Goal: Transaction & Acquisition: Purchase product/service

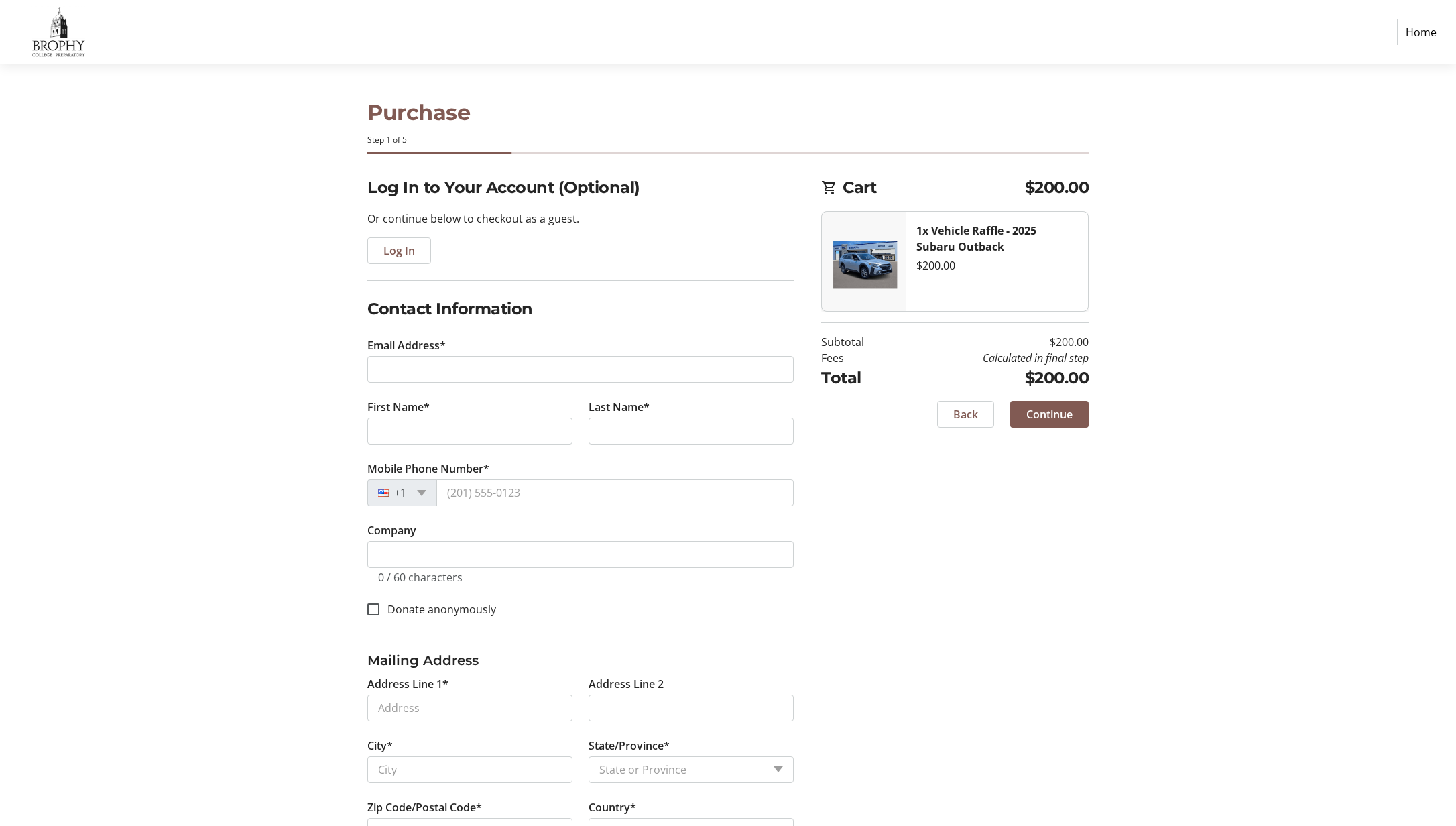
select select "US"
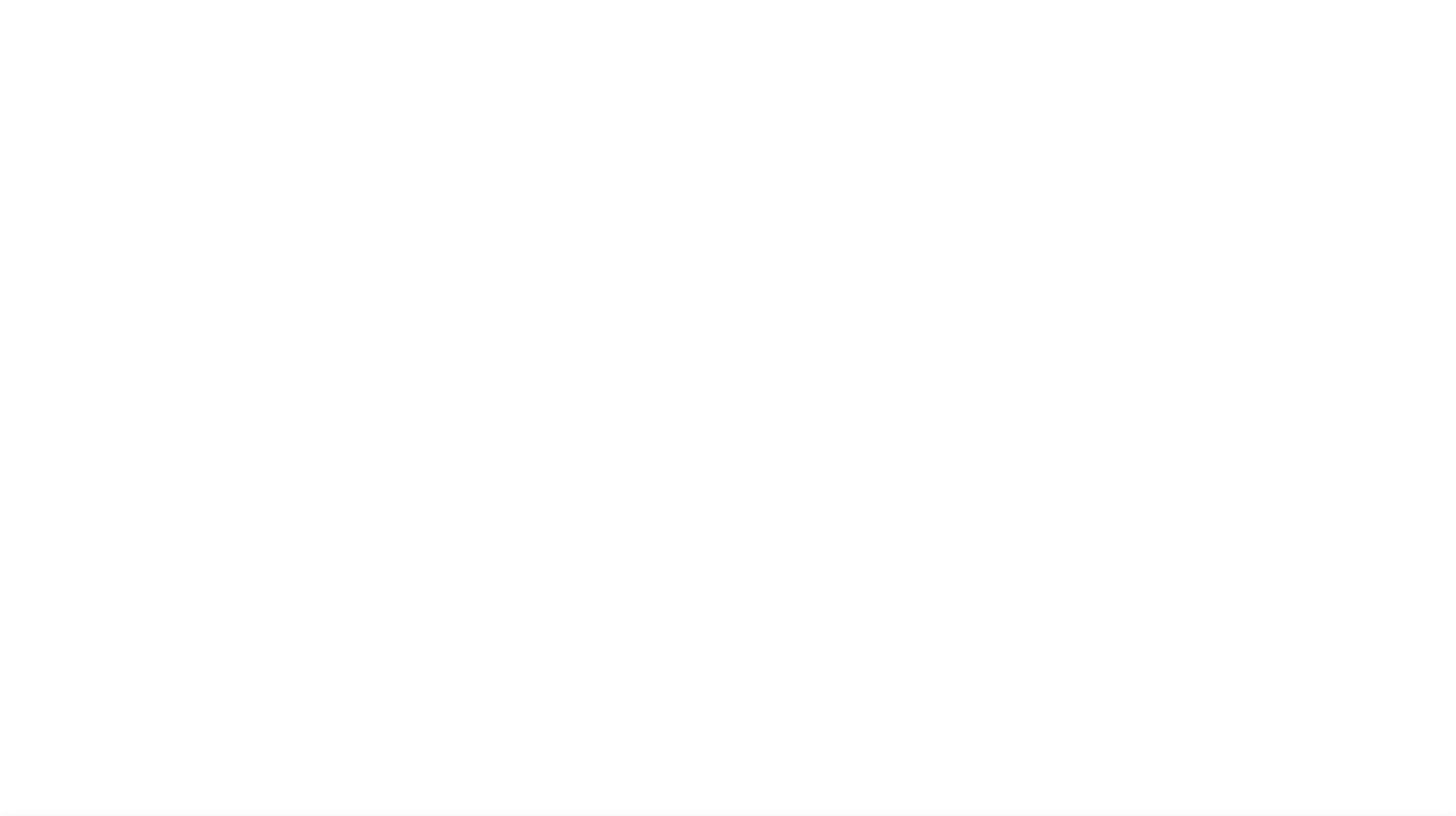
select select "US"
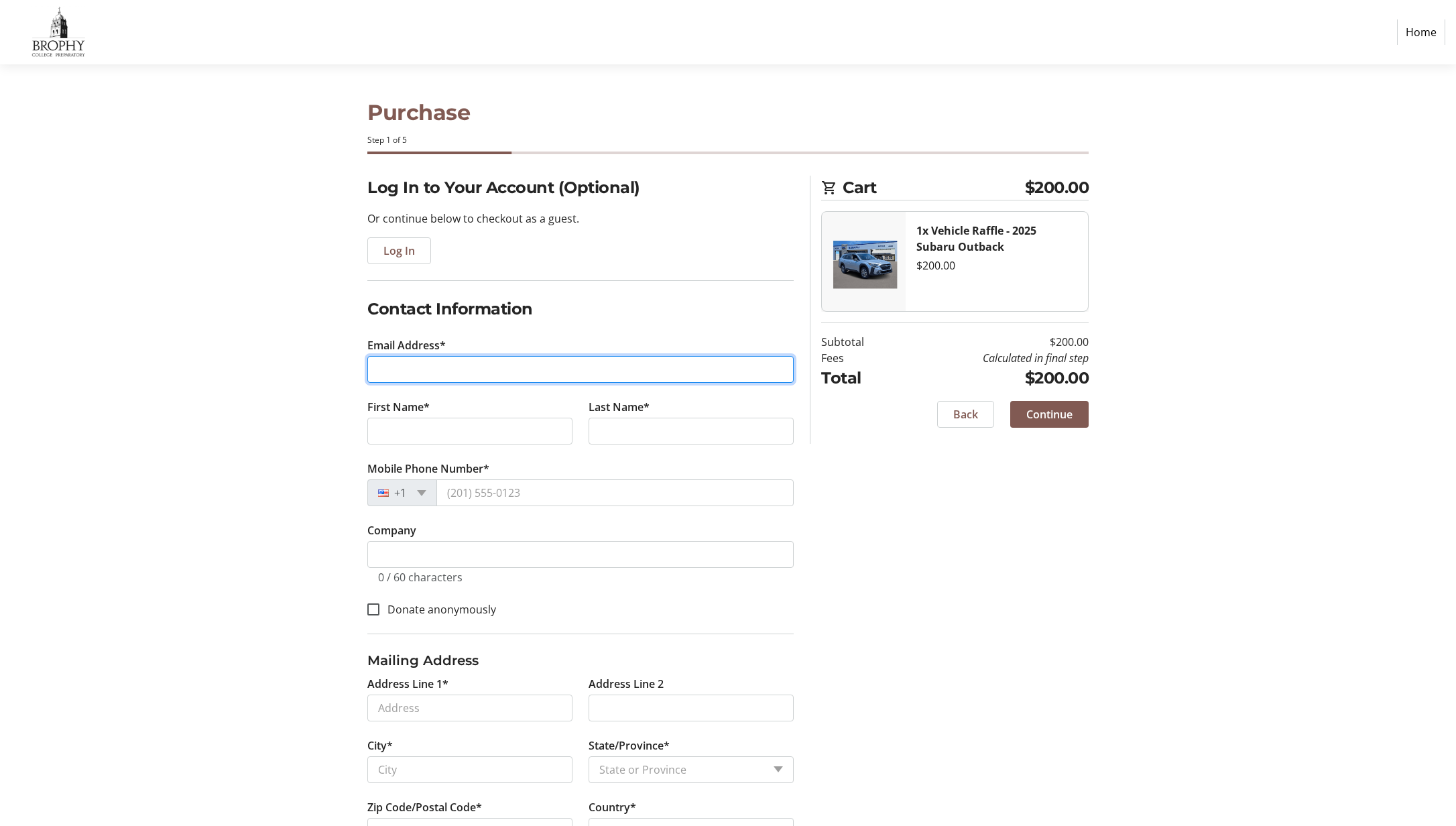
click at [478, 367] on input "Email Address*" at bounding box center [580, 370] width 426 height 27
type input "chrisrowell@hotmail.com"
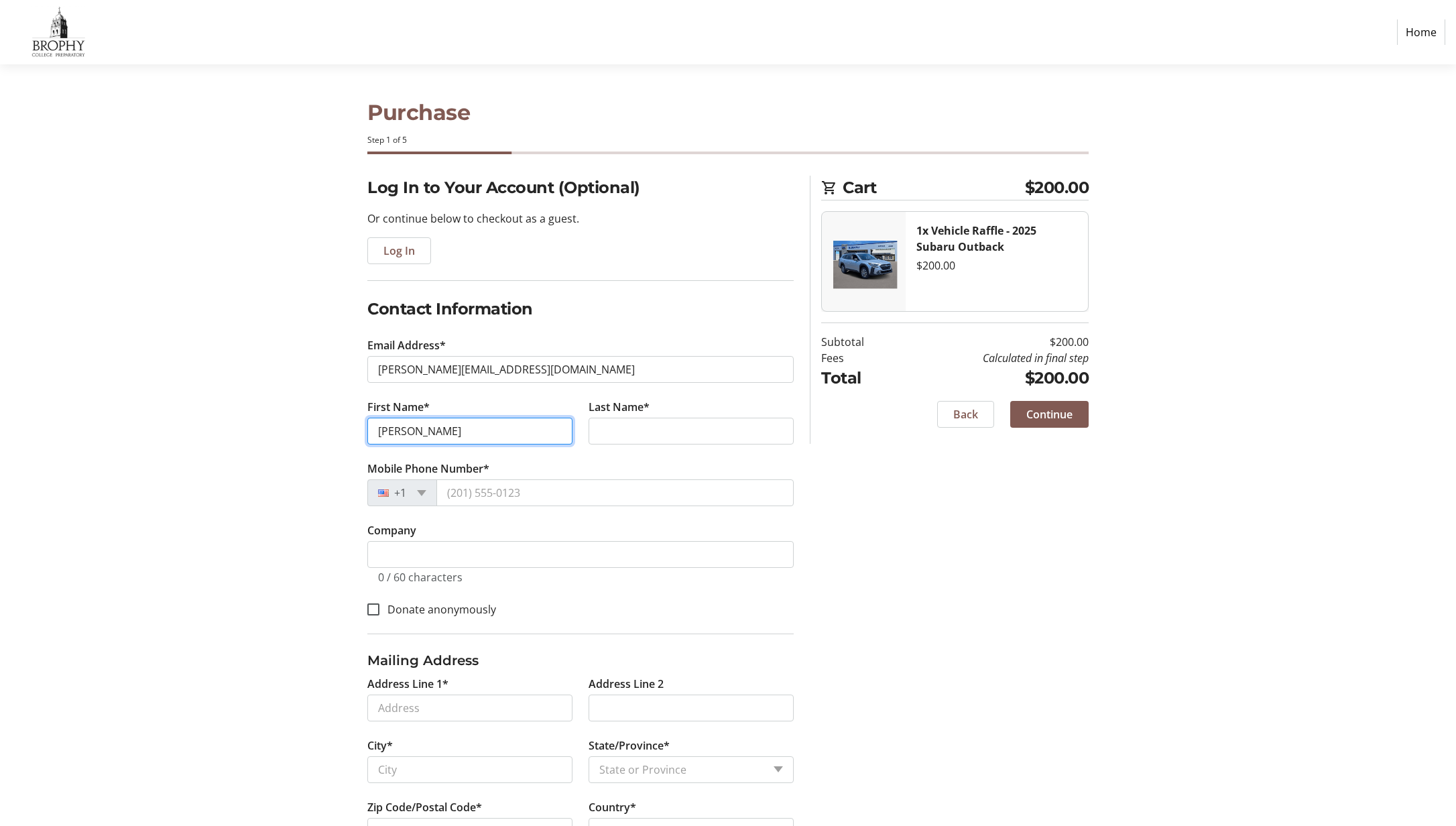
type input "Christopher"
type input "Rowell"
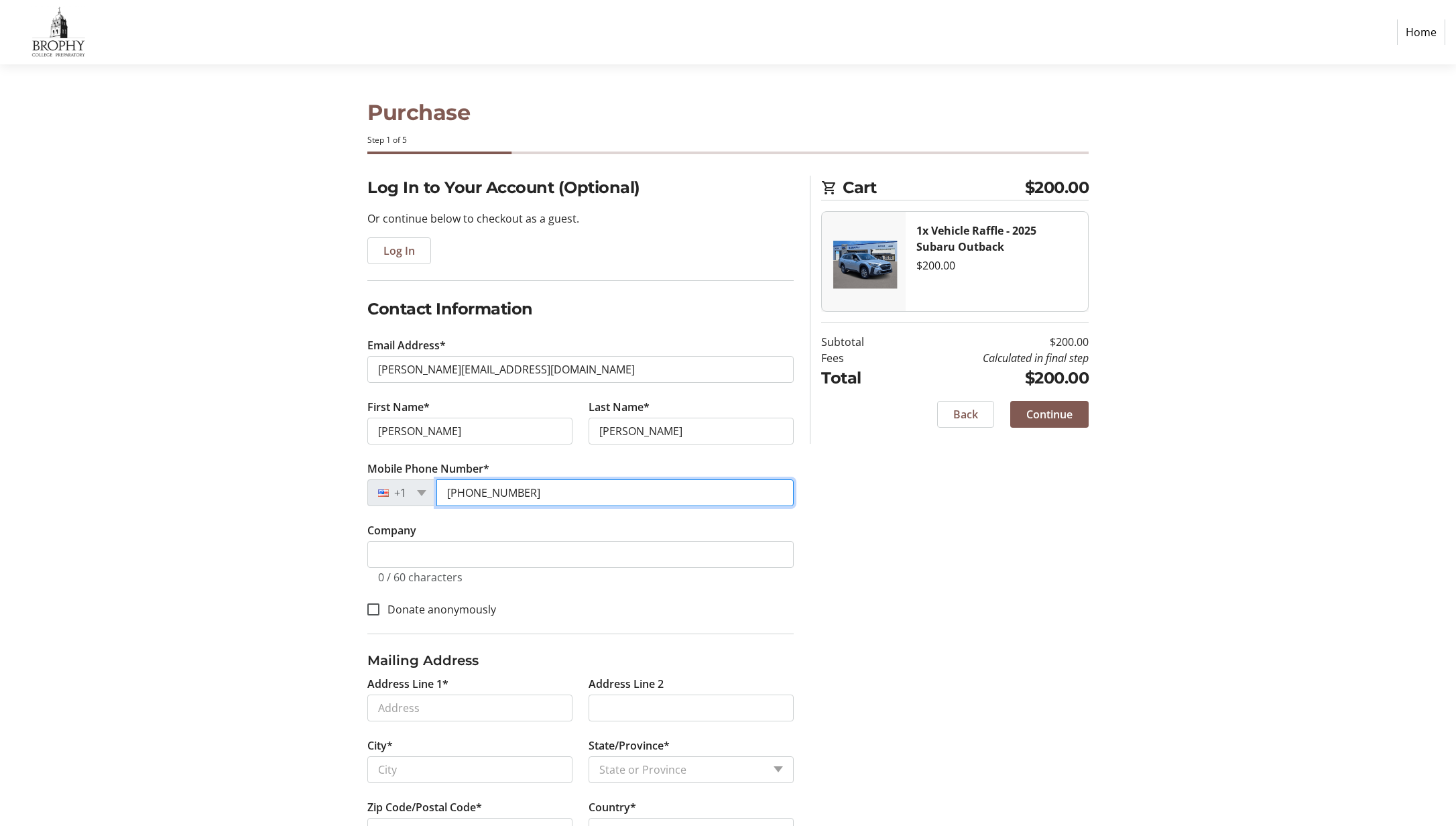
type input "(602) 545-4449"
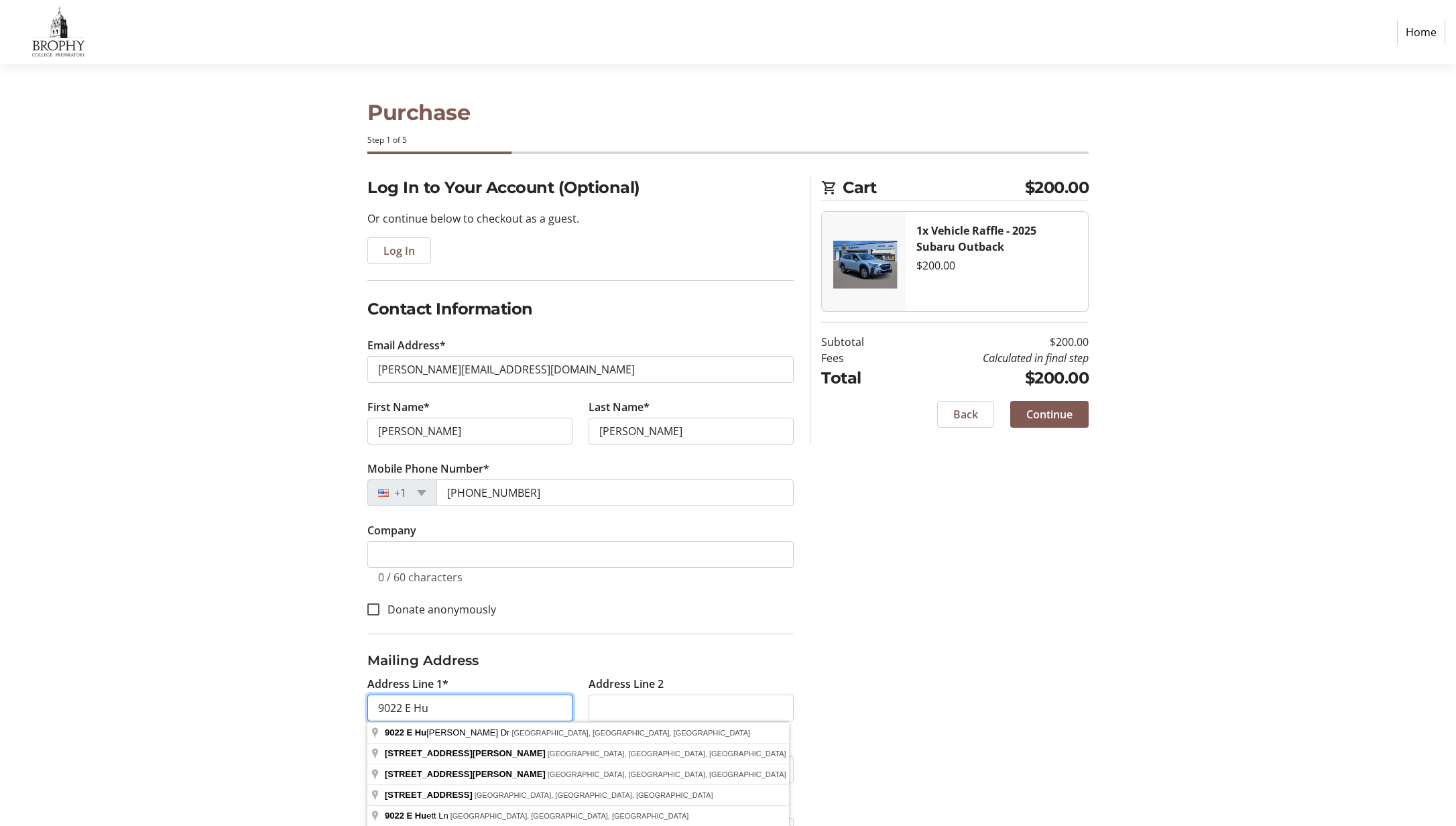
type input "9022 E HUALAPAI DRIVE"
type input "Scottsdale"
select select "AZ"
type input "85255"
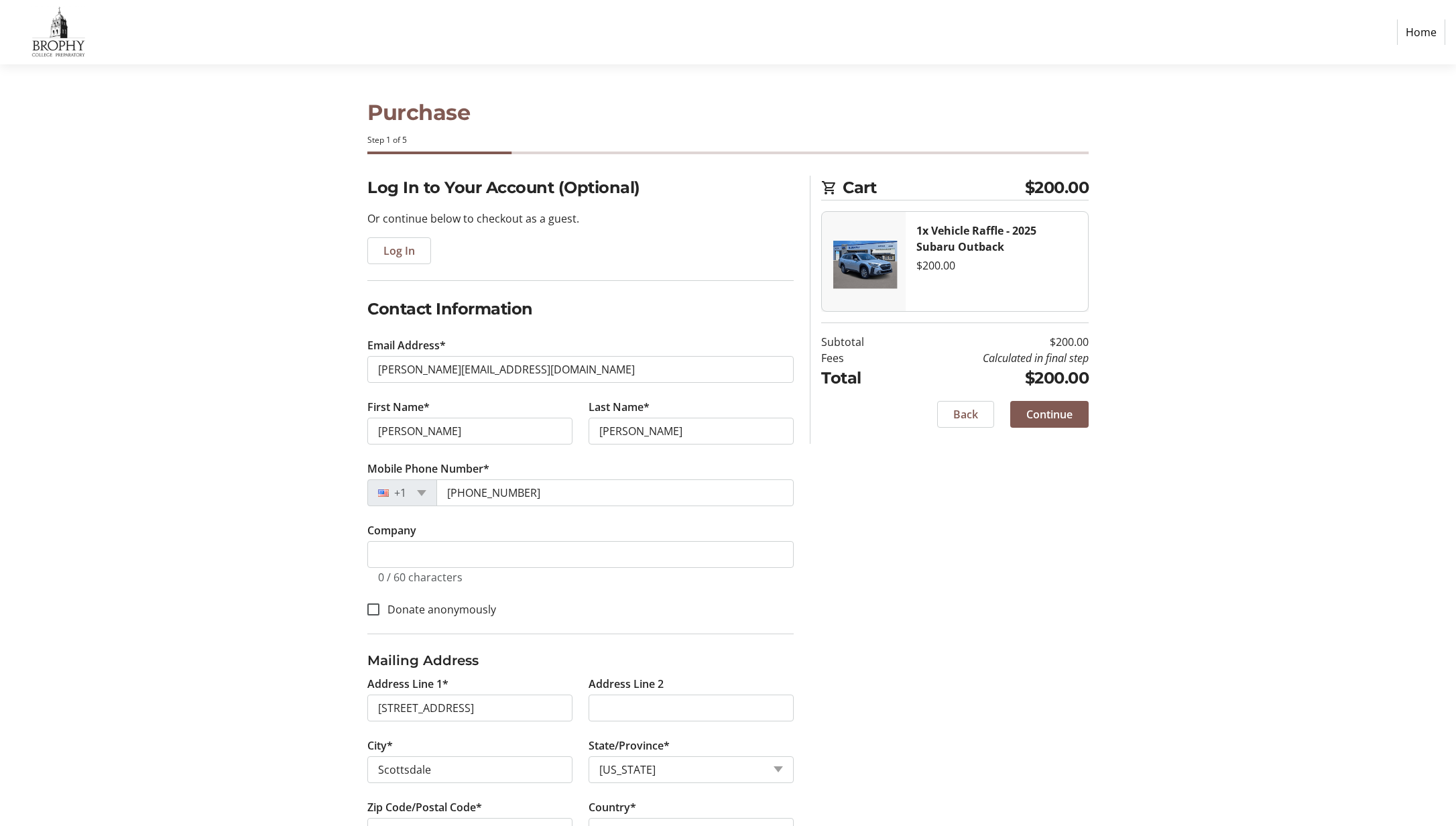
type input "9022 East Hualapai Drive"
click at [1052, 416] on span "Continue" at bounding box center [1049, 414] width 46 height 16
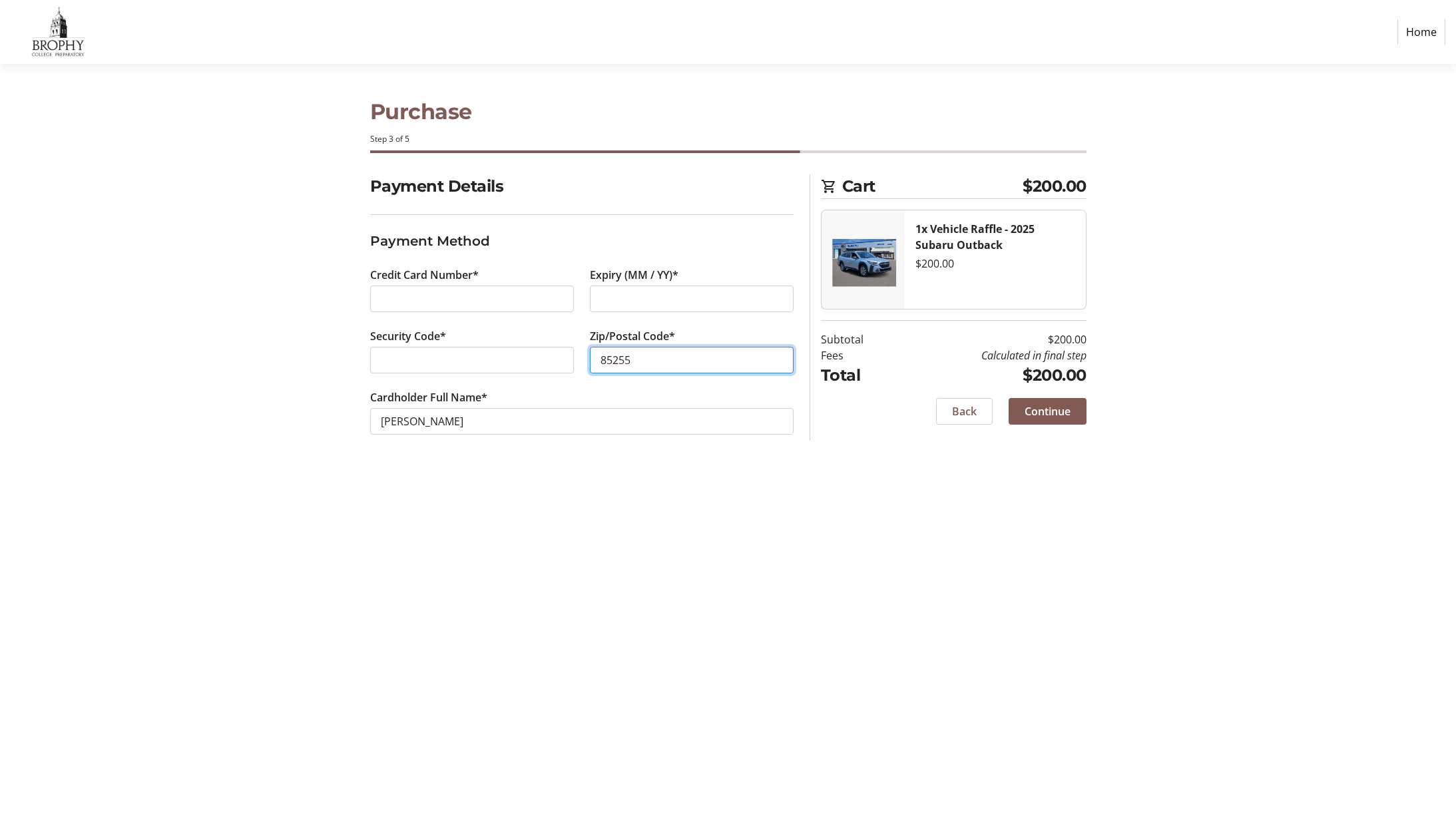
type input "85255"
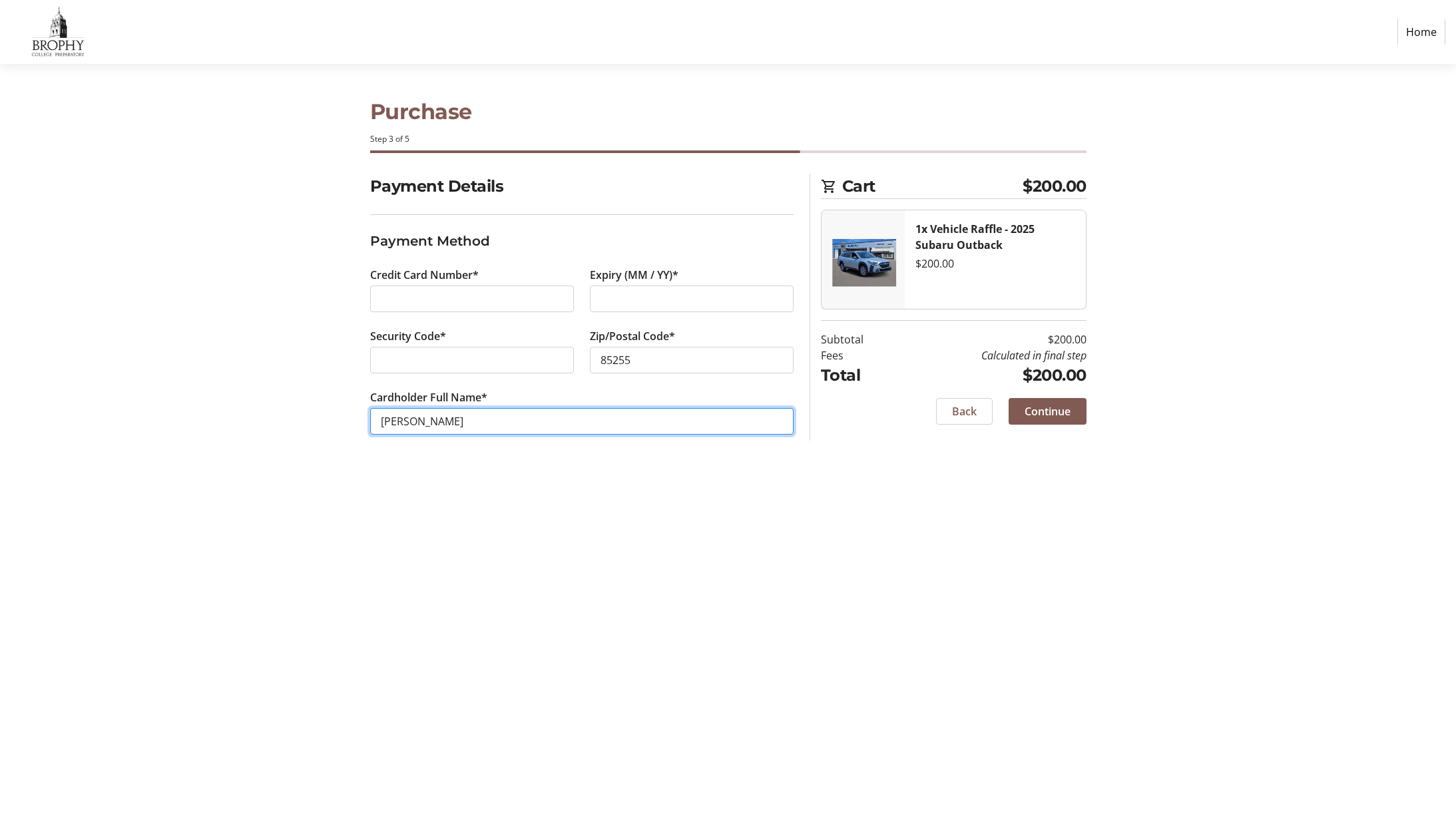
click at [444, 423] on input "Christopher Rowell" at bounding box center [581, 421] width 423 height 27
type input "Christopher D Rowell"
click at [1061, 418] on span "Continue" at bounding box center [1047, 411] width 46 height 16
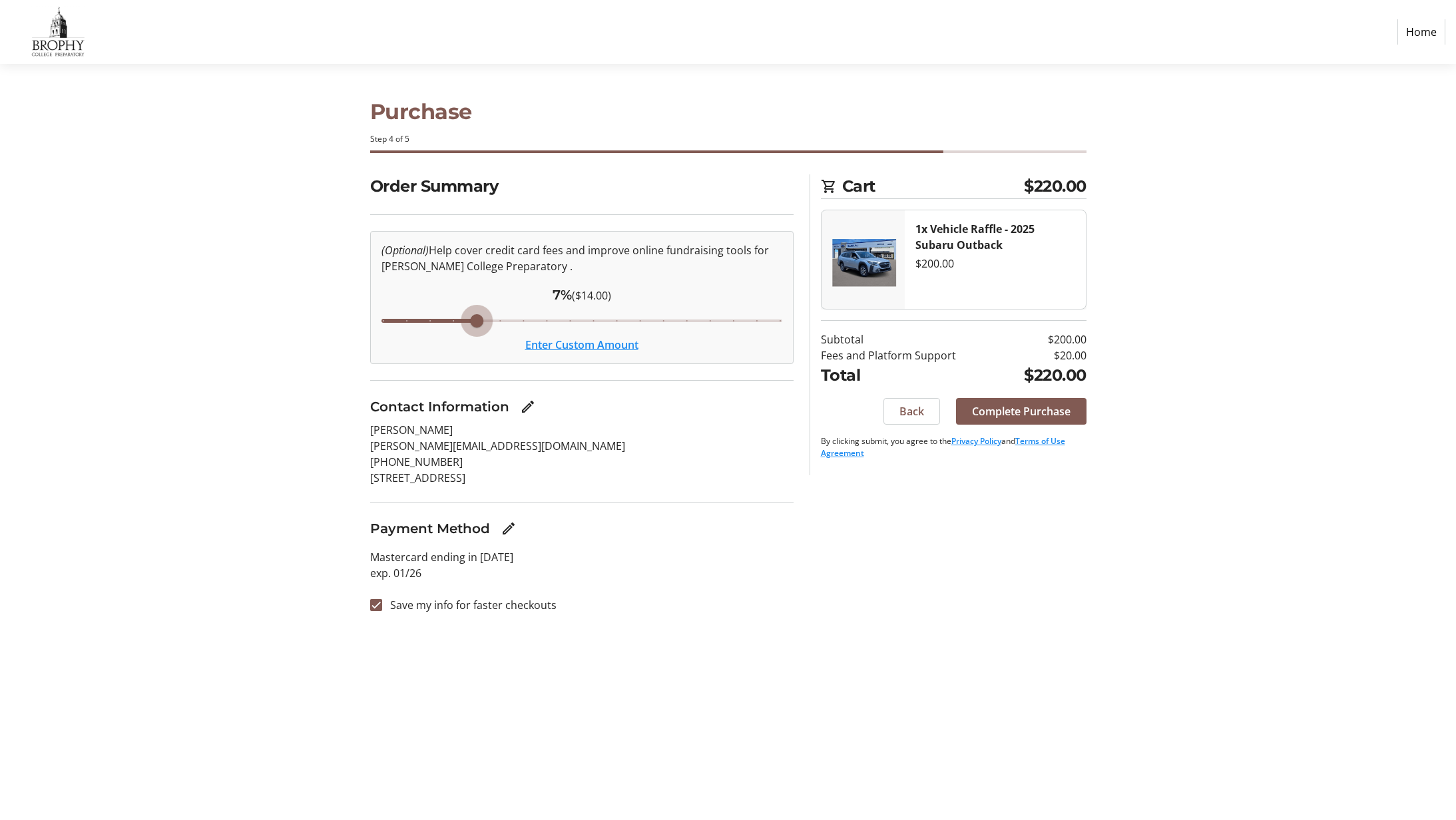
drag, startPoint x: 545, startPoint y: 321, endPoint x: 476, endPoint y: 321, distance: 69.0
click at [479, 321] on input "Cover fees percentage" at bounding box center [581, 320] width 429 height 29
drag, startPoint x: 459, startPoint y: 320, endPoint x: 421, endPoint y: 323, distance: 38.1
type input "5"
click at [421, 323] on input "Cover fees percentage" at bounding box center [581, 320] width 429 height 29
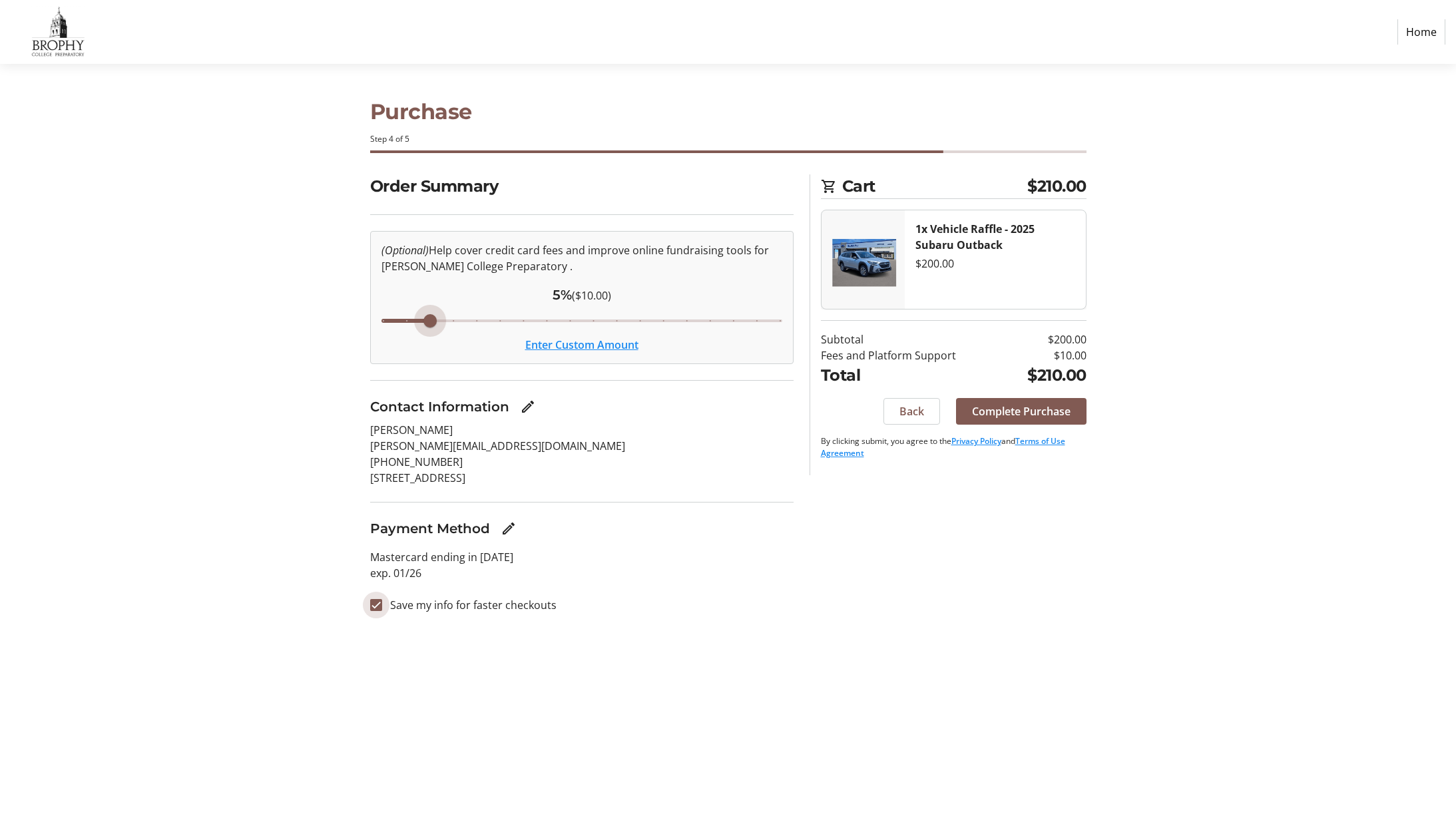
click at [376, 610] on input "Save my info for faster checkouts" at bounding box center [375, 605] width 12 height 12
checkbox input "false"
click at [1018, 413] on span "Complete Purchase" at bounding box center [1022, 411] width 99 height 16
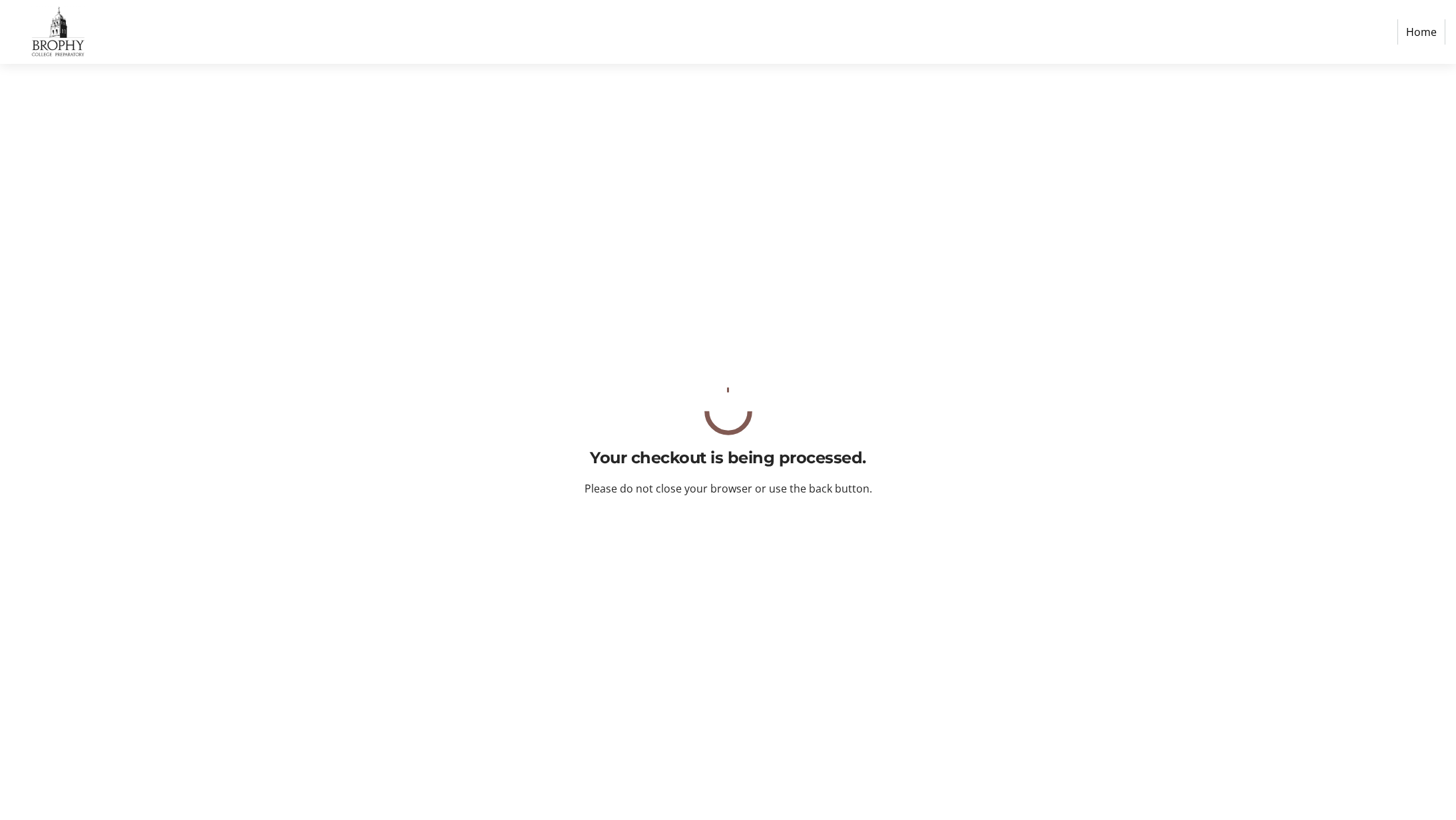
click at [1018, 413] on div "Your checkout is being processed. Please do not close your browser or use the b…" at bounding box center [728, 442] width 879 height 756
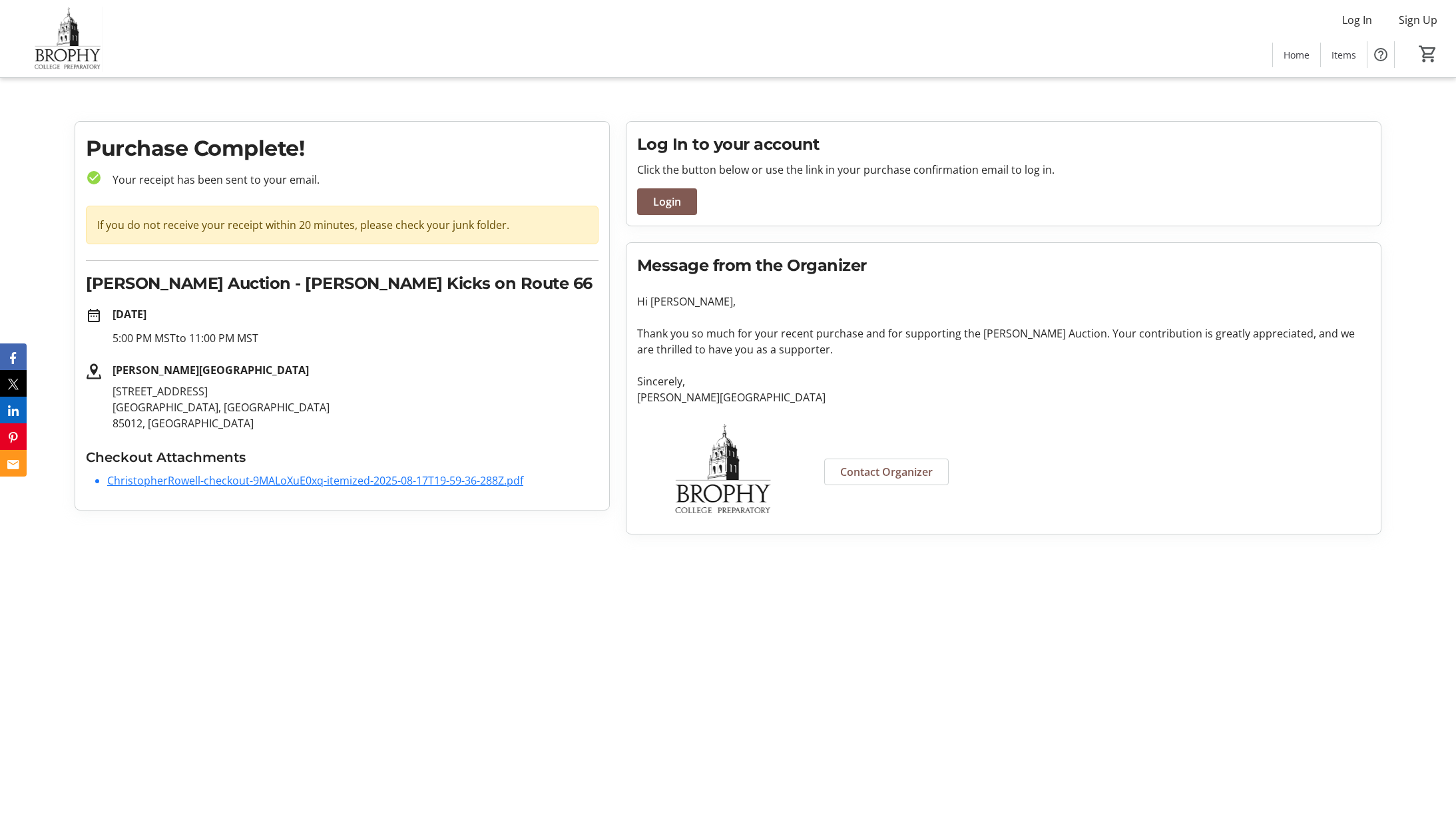
click at [267, 488] on link "ChristopherRowell-checkout-9MALoXuE0xq-itemized-2025-08-17T19-59-36-288Z.pdf" at bounding box center [316, 481] width 417 height 15
